Goal: Information Seeking & Learning: Find specific page/section

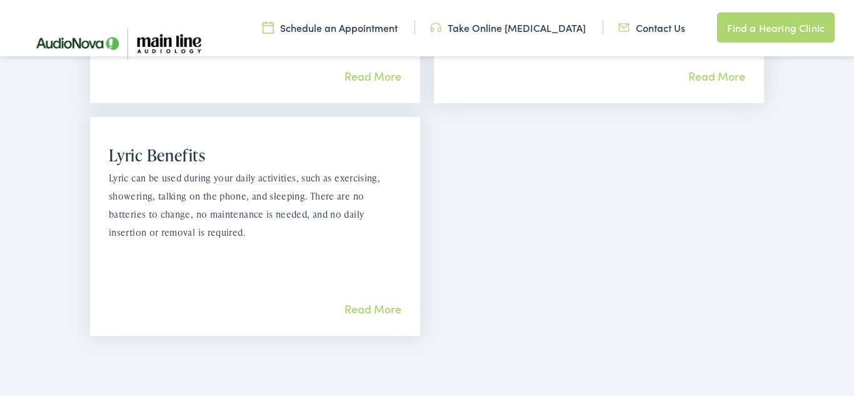
scroll to position [1350, 0]
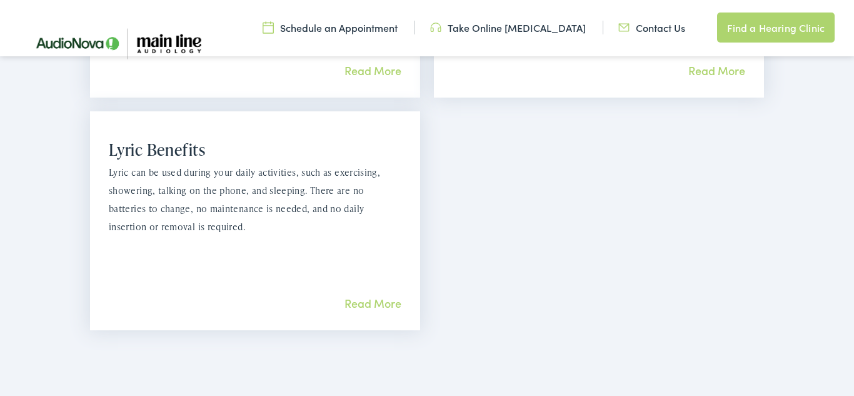
click at [383, 295] on link "Read More" at bounding box center [372, 303] width 57 height 16
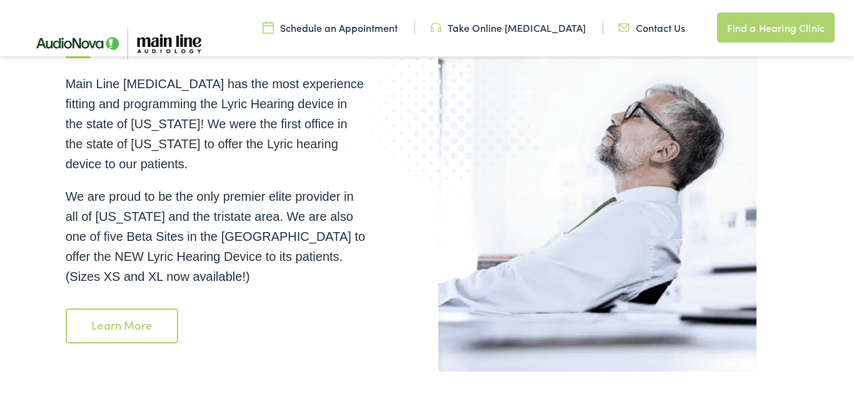
scroll to position [1973, 0]
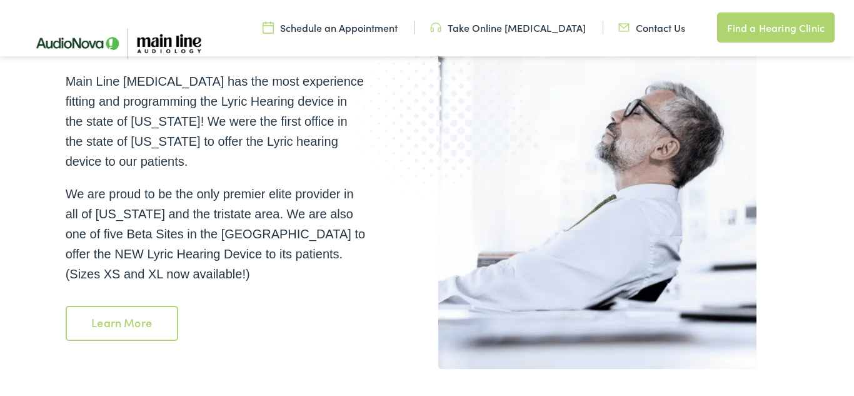
click at [157, 306] on link "Learn More" at bounding box center [122, 323] width 113 height 35
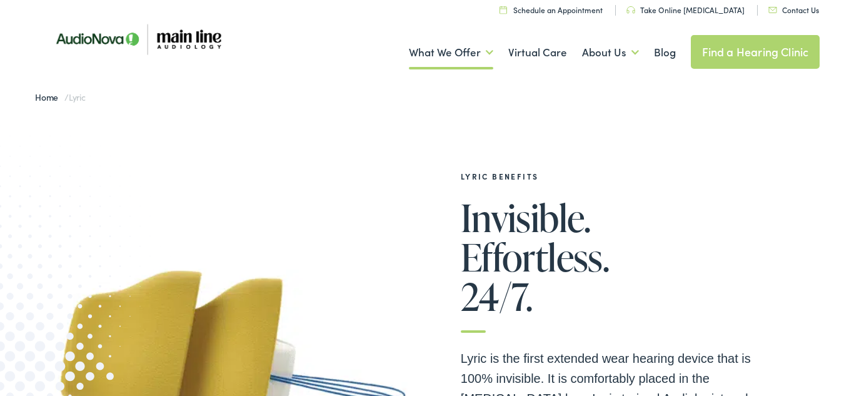
scroll to position [0, 0]
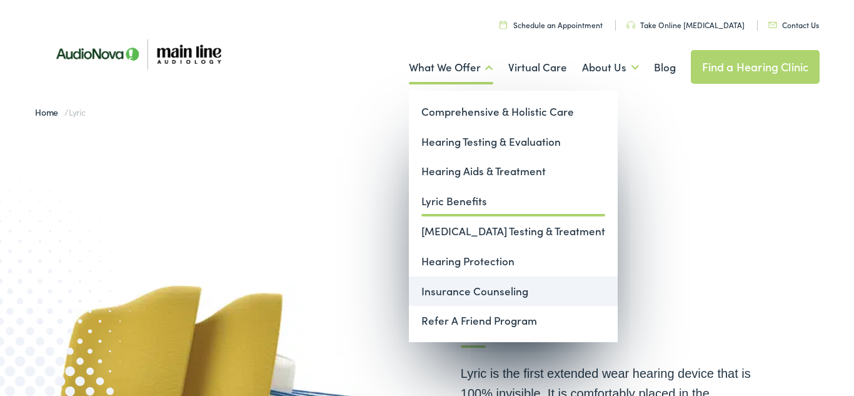
click at [452, 288] on link "Insurance Counseling" at bounding box center [513, 291] width 209 height 30
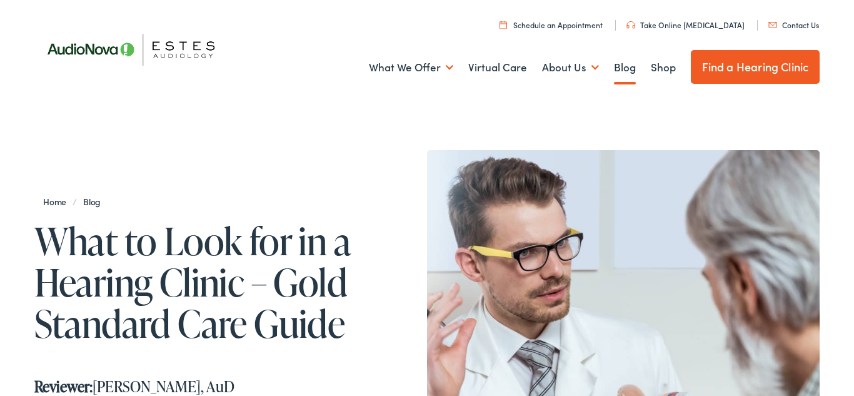
click at [769, 71] on link "Find a Hearing Clinic" at bounding box center [755, 67] width 129 height 34
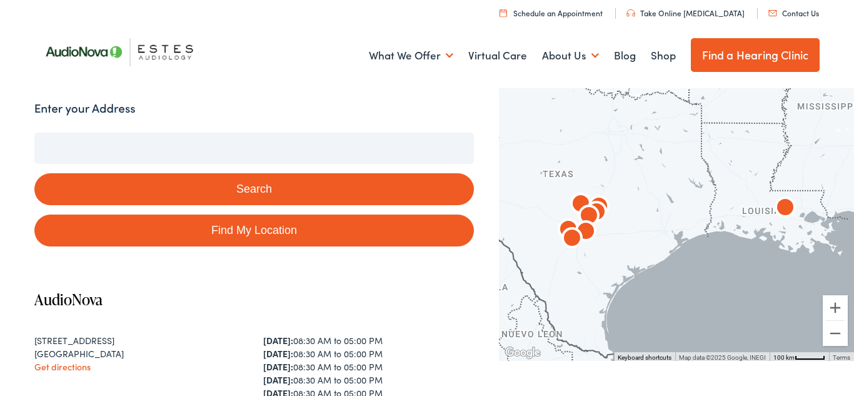
scroll to position [100, 0]
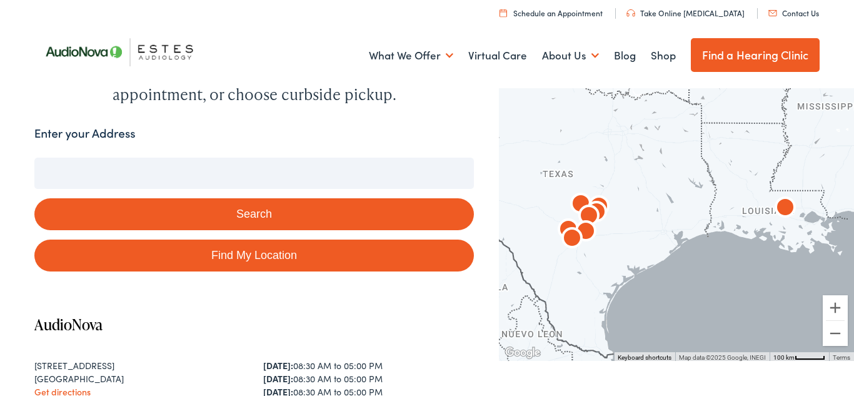
click at [104, 177] on input "Enter your Address" at bounding box center [254, 173] width 440 height 31
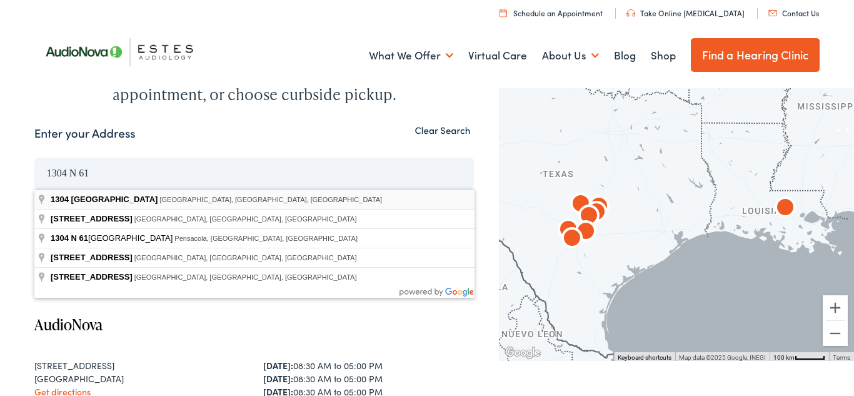
type input "1304 North 61st Street, Philadelphia, PA, USA"
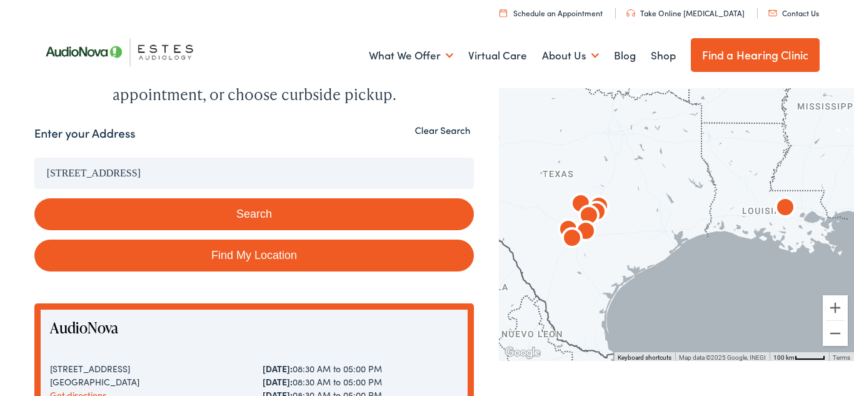
click at [166, 203] on button "Search" at bounding box center [254, 214] width 440 height 32
click at [203, 215] on button "Search" at bounding box center [254, 214] width 440 height 32
click at [269, 219] on button "Search" at bounding box center [254, 214] width 440 height 32
click at [258, 212] on button "Search" at bounding box center [254, 214] width 440 height 32
click at [300, 179] on input "1304 North 61st Street, Philadelphia, PA, USA" at bounding box center [254, 173] width 440 height 31
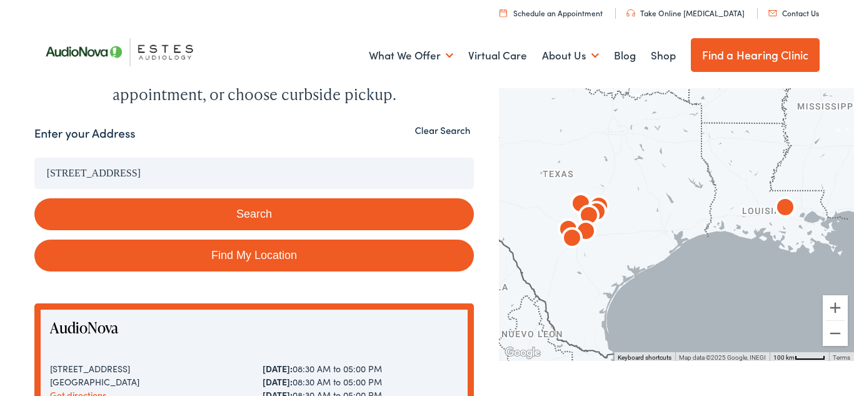
click at [288, 211] on button "Search" at bounding box center [254, 214] width 440 height 32
click at [258, 218] on button "Search" at bounding box center [254, 214] width 440 height 32
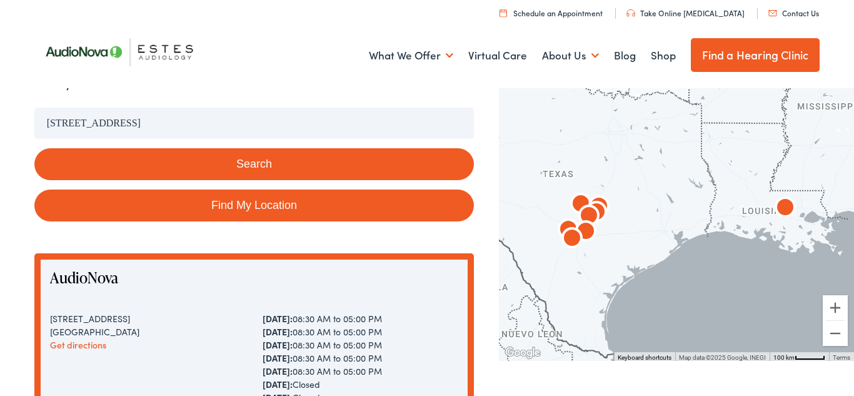
scroll to position [125, 0]
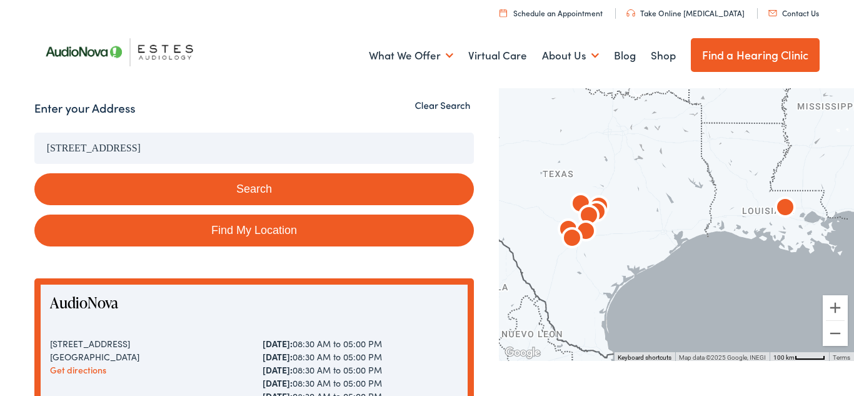
click at [138, 147] on input "1304 North 61st Street, Philadelphia, PA, USA" at bounding box center [254, 148] width 440 height 31
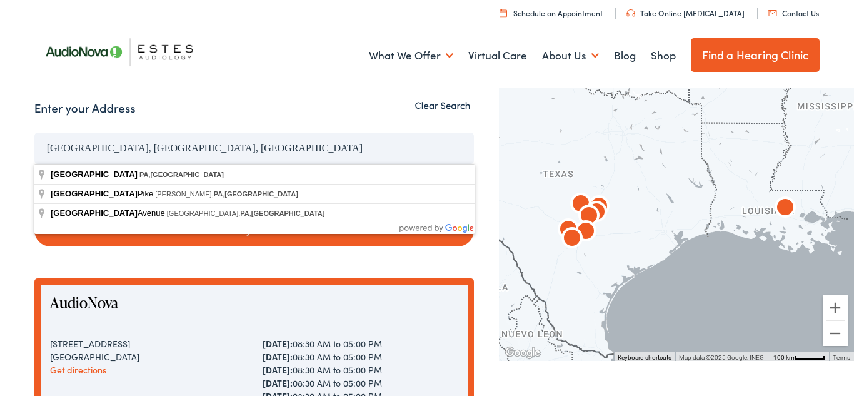
click at [34, 173] on button "Search" at bounding box center [254, 189] width 440 height 32
click at [348, 149] on input "Philadelphia, PA, USA" at bounding box center [254, 148] width 440 height 31
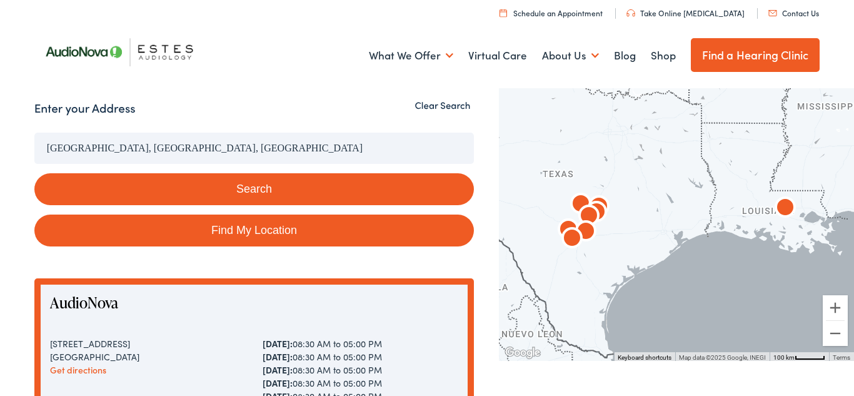
click at [239, 194] on button "Search" at bounding box center [254, 189] width 440 height 32
click at [246, 234] on link "Find My Location" at bounding box center [254, 230] width 440 height 32
type input "Philadelphia, Pennsylvania"
click at [234, 195] on button "Search" at bounding box center [254, 189] width 440 height 32
click at [269, 194] on button "Search" at bounding box center [254, 189] width 440 height 32
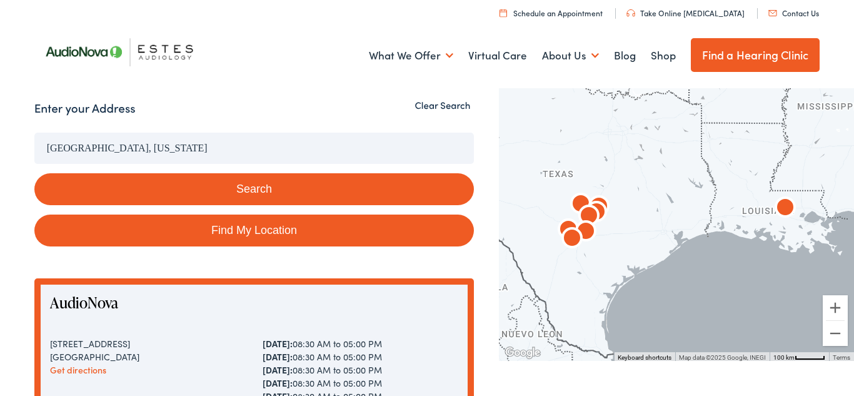
click at [451, 104] on button "Clear Search" at bounding box center [442, 105] width 63 height 12
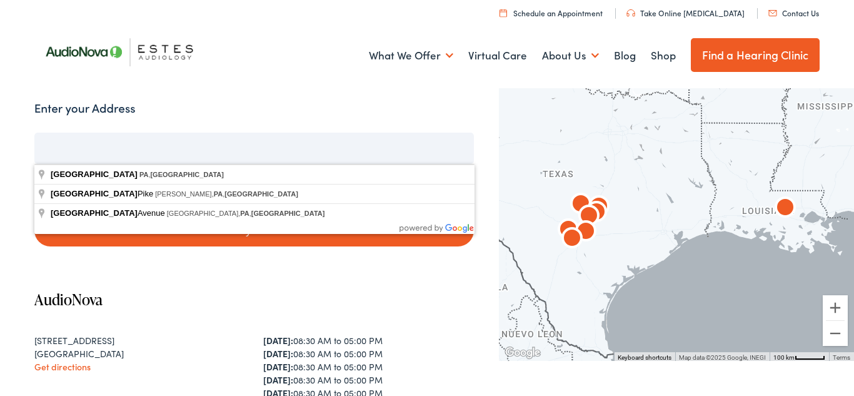
click at [225, 148] on input "Enter your Address" at bounding box center [254, 148] width 440 height 31
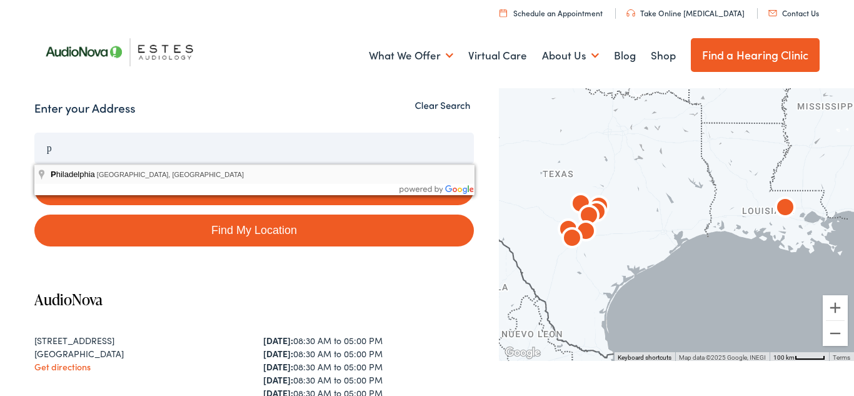
type input "Philadelphia, PA, USA"
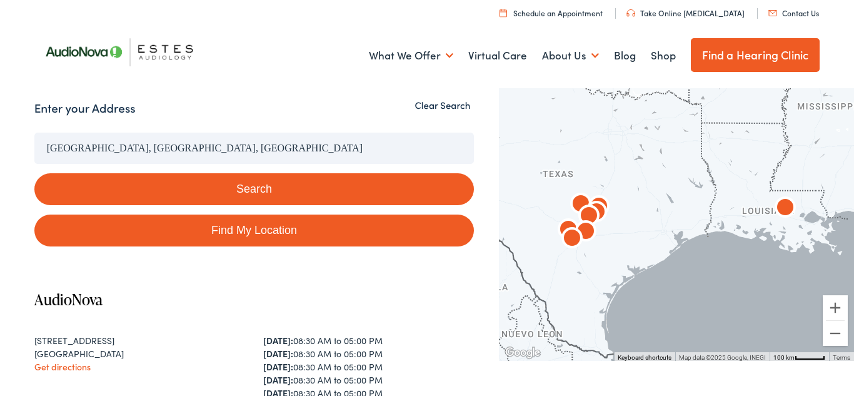
click at [228, 190] on button "Search" at bounding box center [254, 189] width 440 height 32
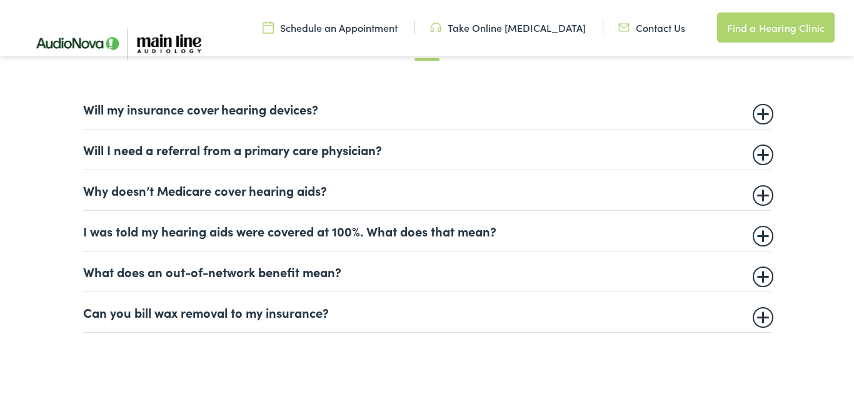
scroll to position [800, 0]
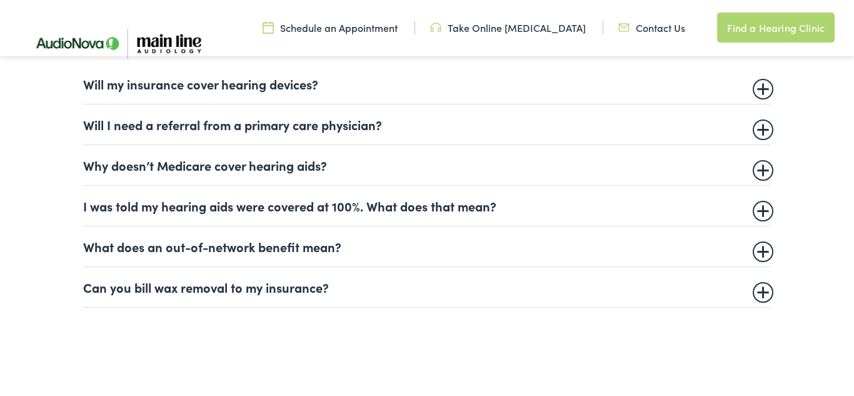
click at [763, 254] on summary "What does an out-of-network benefit mean?" at bounding box center [427, 246] width 688 height 15
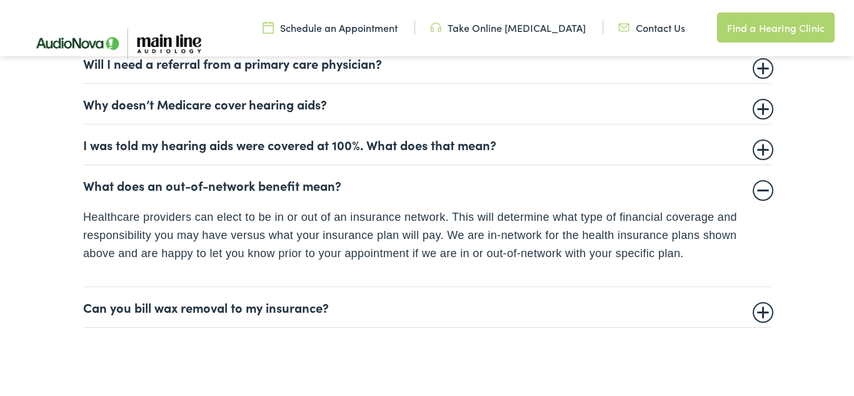
scroll to position [875, 0]
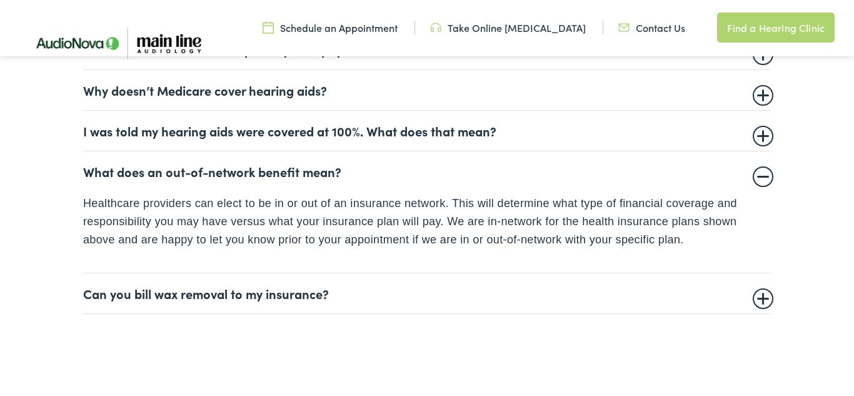
click at [765, 137] on summary "I was told my hearing aids were covered at 100%. What does that mean?" at bounding box center [427, 130] width 688 height 15
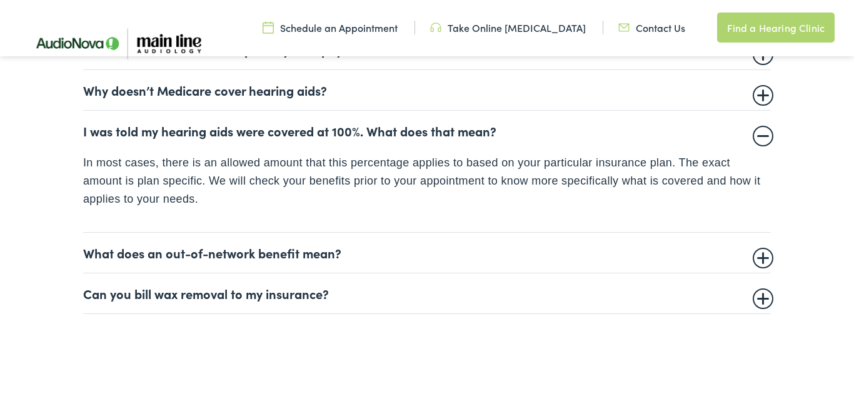
click at [759, 102] on details "Why doesn’t Medicare cover hearing aids? Medicare does not currently cover medi…" at bounding box center [427, 90] width 688 height 41
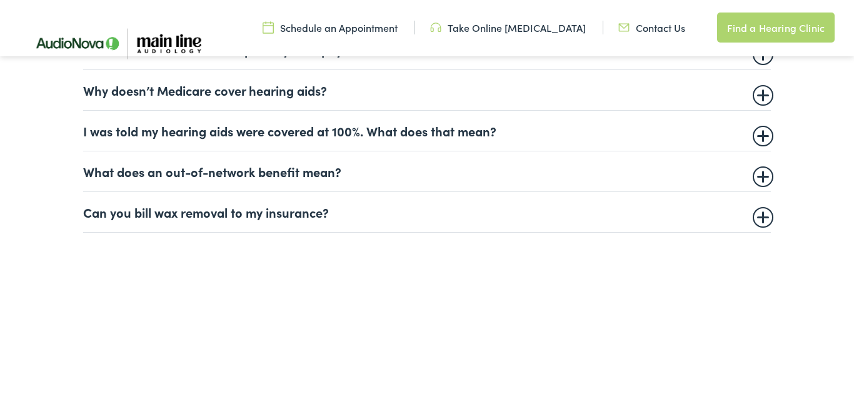
click at [759, 102] on details "Why doesn’t Medicare cover hearing aids? Medicare does not currently cover medi…" at bounding box center [427, 90] width 688 height 41
click at [763, 92] on summary "Why doesn’t Medicare cover hearing aids?" at bounding box center [427, 90] width 688 height 15
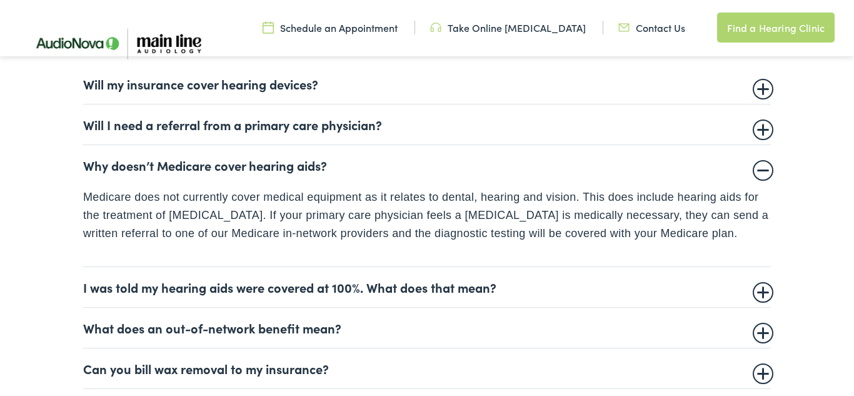
scroll to position [775, 0]
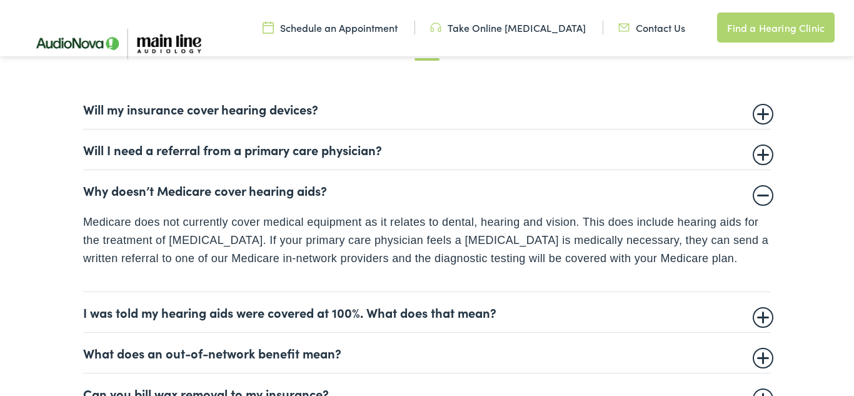
click at [760, 154] on summary "Will I need a referral from a primary care physician?" at bounding box center [427, 149] width 688 height 15
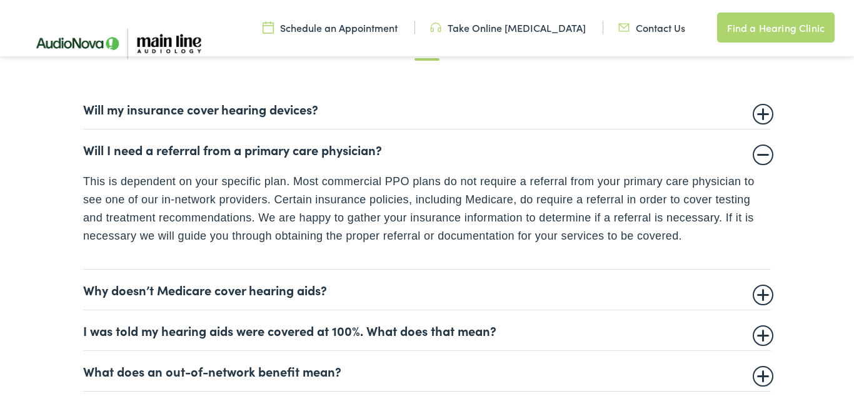
click at [759, 117] on details "Will my insurance cover hearing devices? More and more often private insurance …" at bounding box center [427, 109] width 688 height 41
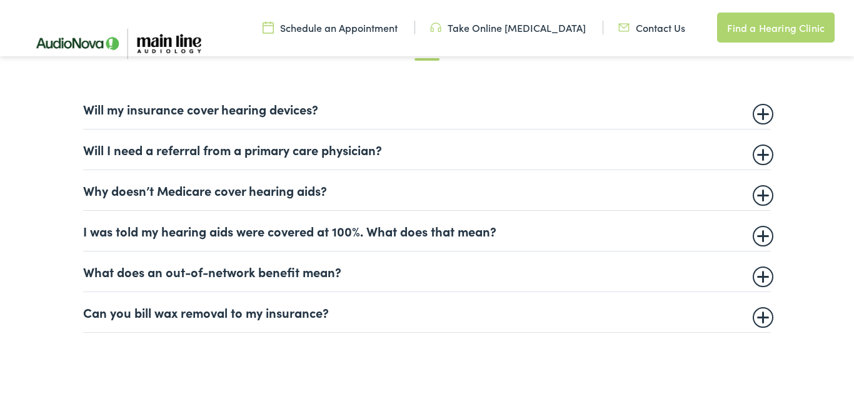
click at [759, 117] on details "Will my insurance cover hearing devices? More and more often private insurance …" at bounding box center [427, 109] width 688 height 41
click at [760, 112] on summary "Will my insurance cover hearing devices?" at bounding box center [427, 108] width 688 height 15
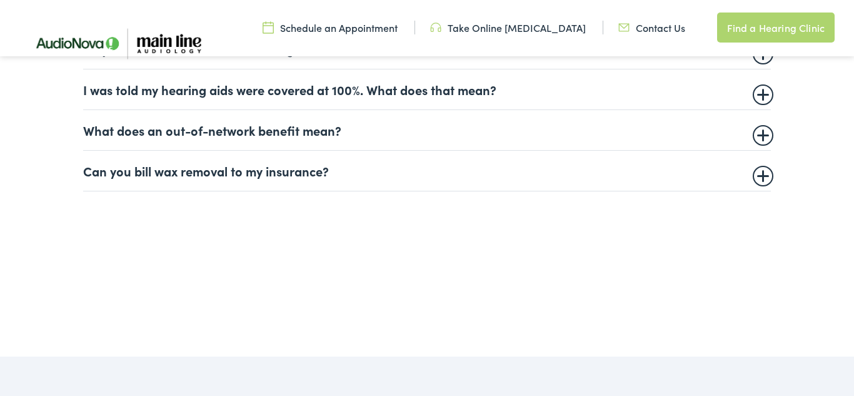
scroll to position [1000, 0]
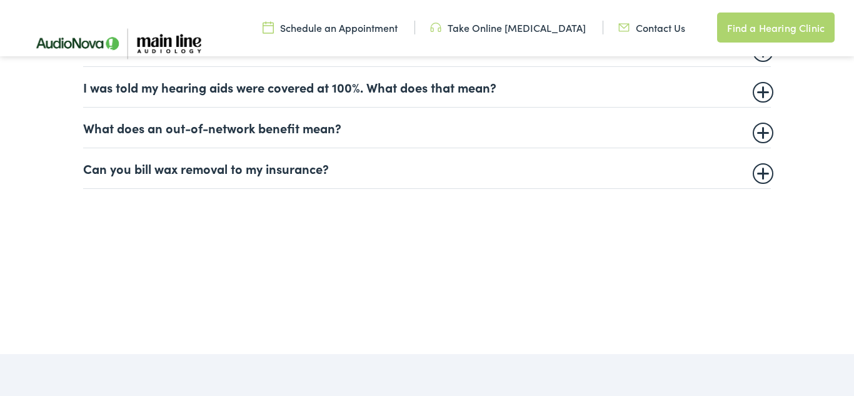
click at [761, 176] on summary "Can you bill wax removal to my insurance?" at bounding box center [427, 168] width 688 height 15
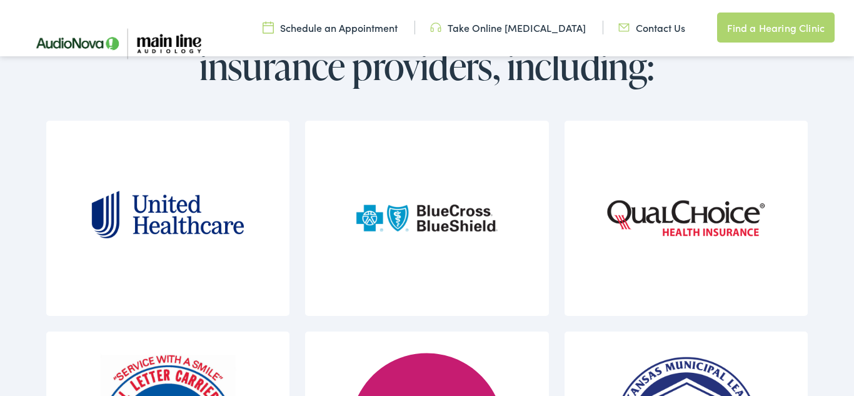
scroll to position [1394, 0]
